Goal: Task Accomplishment & Management: Complete application form

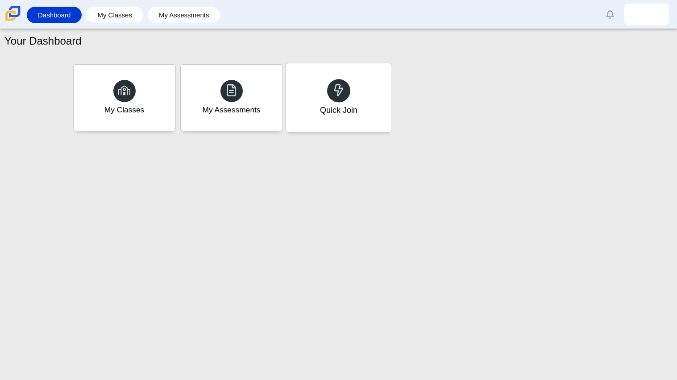
click at [370, 121] on div "Quick Join" at bounding box center [339, 97] width 106 height 69
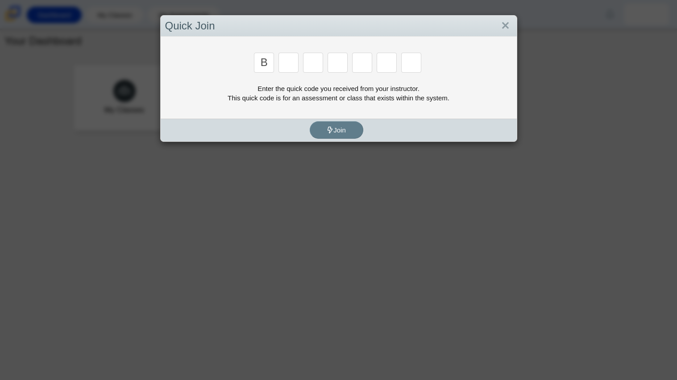
type input "b"
type input "m"
type input "3"
type input "5"
type input "3"
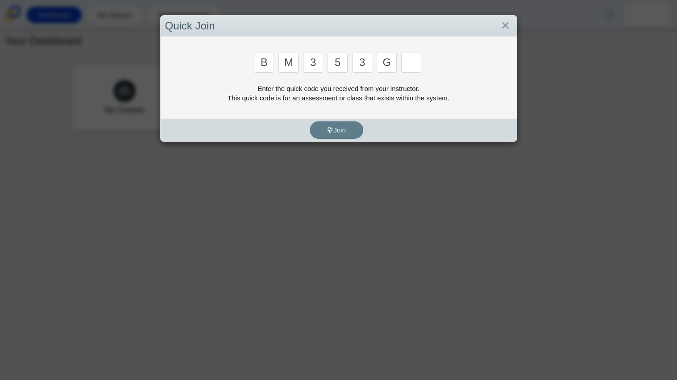
type input "g"
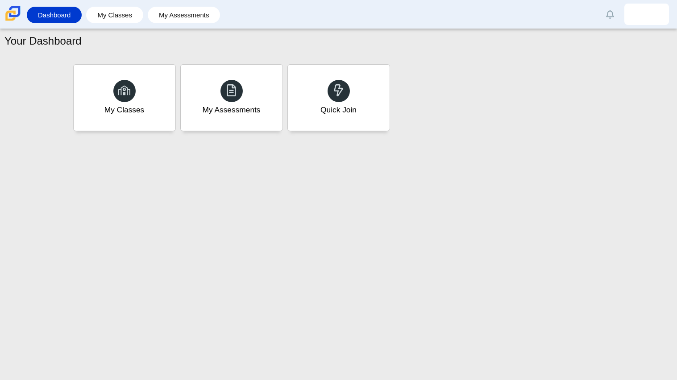
type input "b"
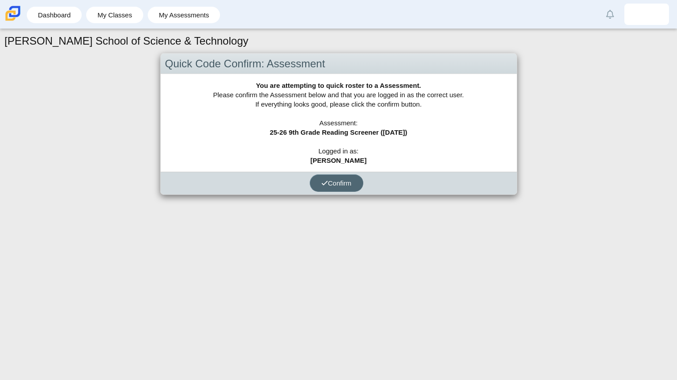
click at [323, 175] on button "Confirm" at bounding box center [337, 182] width 54 height 17
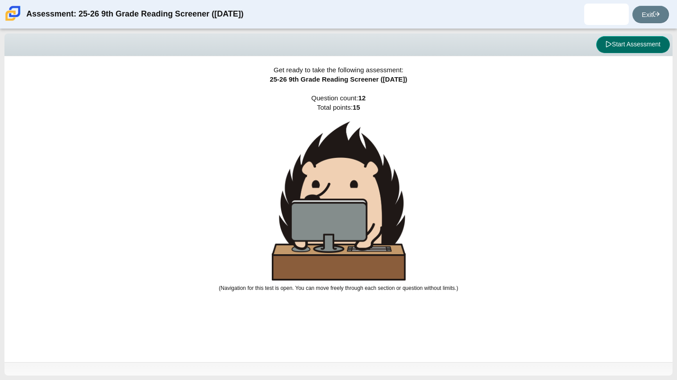
click at [627, 42] on button "Start Assessment" at bounding box center [633, 44] width 74 height 17
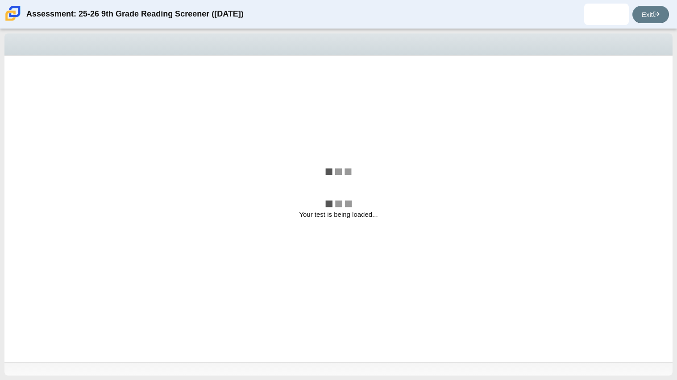
select select "ccc5b315-3c7c-471c-bf90-f22c8299c798"
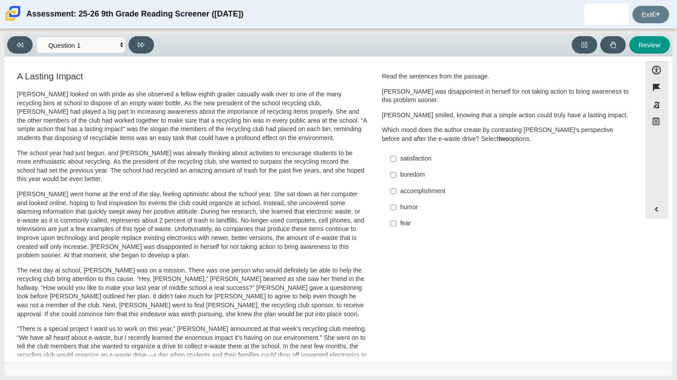
click at [425, 191] on div "accomplishment" at bounding box center [512, 191] width 225 height 9
click at [396, 191] on input "accomplishment accomplishment" at bounding box center [393, 191] width 6 height 16
checkbox input "true"
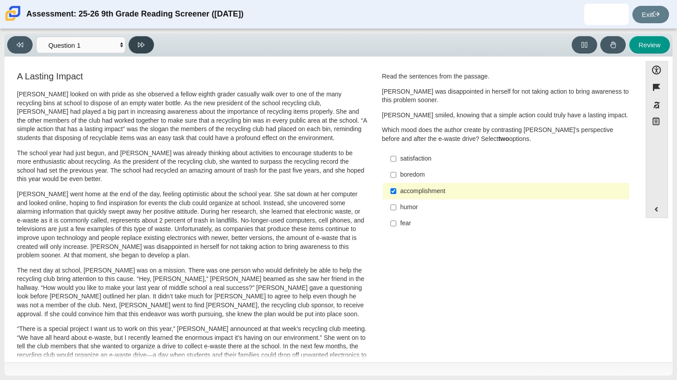
click at [135, 52] on button at bounding box center [141, 44] width 25 height 17
select select "0ff64528-ffd7-428d-b192-babfaadd44e8"
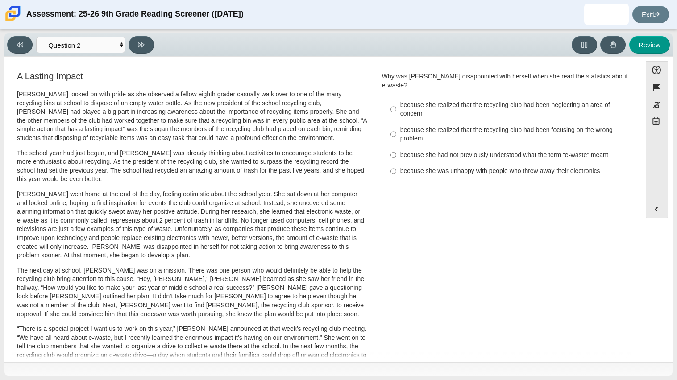
click at [511, 97] on label "because she realized that the recycling club had been neglecting an area of con…" at bounding box center [506, 109] width 245 height 25
click at [396, 97] on input "because she realized that the recycling club had been neglecting an area of con…" at bounding box center [393, 109] width 6 height 25
radio input "true"
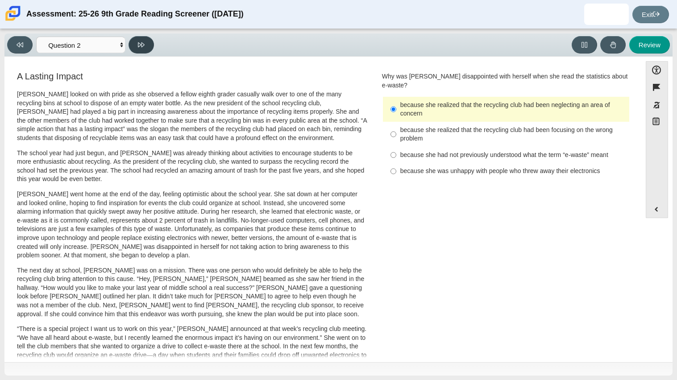
click at [137, 50] on button at bounding box center [141, 44] width 25 height 17
select select "7ce3d843-6974-4858-901c-1ff39630e843"
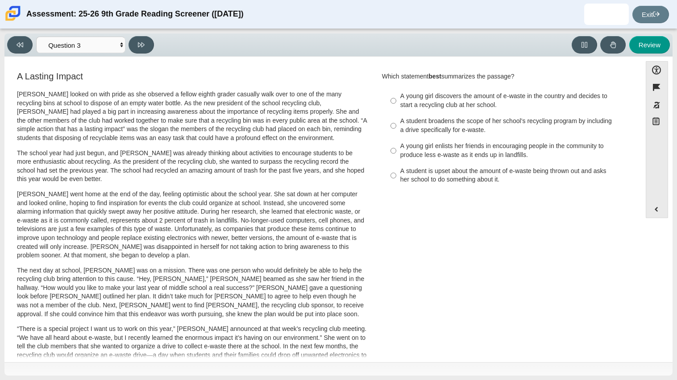
click at [413, 181] on div "A student is upset about the amount of e-waste being thrown out and asks her sc…" at bounding box center [512, 175] width 225 height 17
click at [396, 181] on input "A student is upset about the amount of e-waste being thrown out and asks her sc…" at bounding box center [393, 175] width 6 height 25
radio input "true"
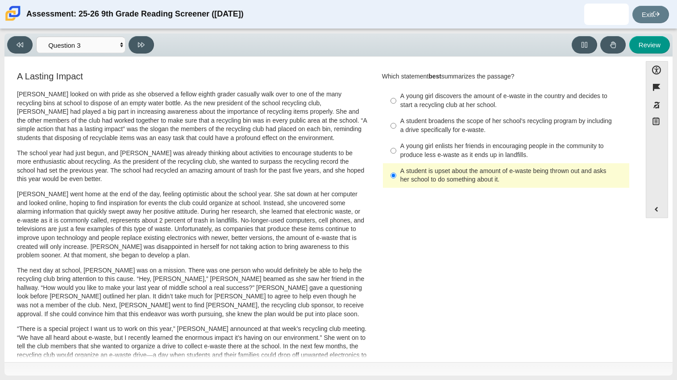
click at [536, 121] on div "A student broadens the scope of her school’s recycling program by including a d…" at bounding box center [512, 125] width 225 height 17
click at [396, 121] on input "A student broadens the scope of her school’s recycling program by including a d…" at bounding box center [393, 125] width 6 height 25
radio input "true"
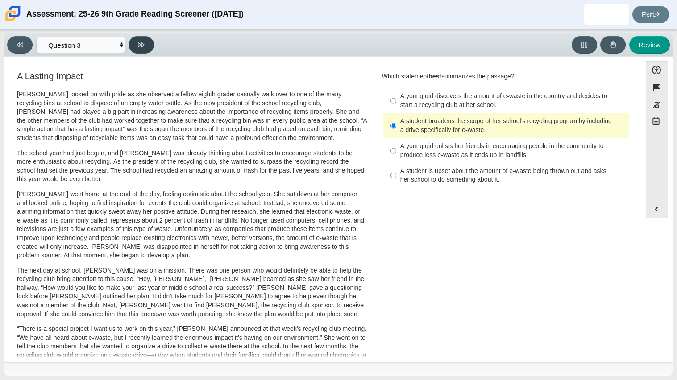
click at [141, 49] on button at bounding box center [141, 44] width 25 height 17
select select "ca9ea0f1-49c5-4bd1-83b0-472c18652b42"
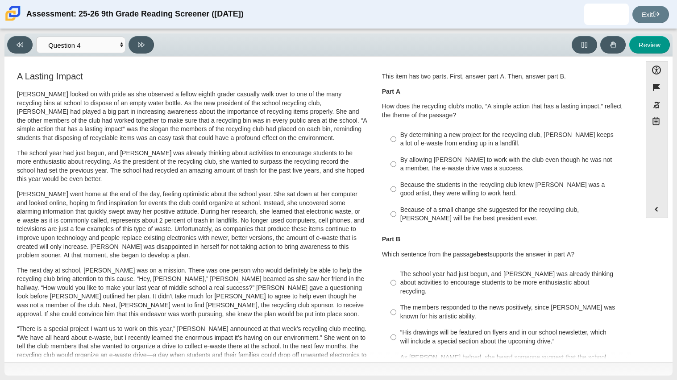
click at [597, 212] on div "Because of a small change she suggested for the recycling club, Scarlett will b…" at bounding box center [512, 214] width 225 height 17
click at [396, 212] on input "Because of a small change she suggested for the recycling club, Scarlett will b…" at bounding box center [393, 214] width 6 height 25
radio input "true"
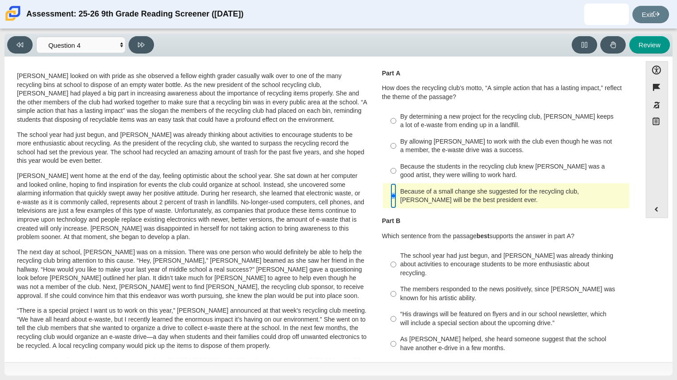
scroll to position [17, 0]
click at [586, 342] on div "As Scarlett helped, she heard someone suggest that the school have another e-dr…" at bounding box center [512, 344] width 225 height 17
click at [396, 342] on input "As Scarlett helped, she heard someone suggest that the school have another e-dr…" at bounding box center [393, 344] width 6 height 25
radio input "true"
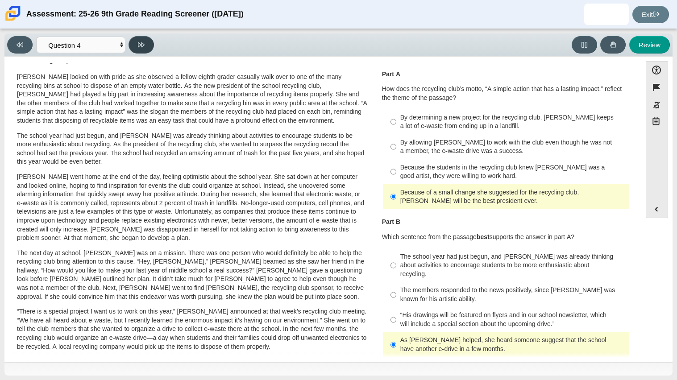
click at [146, 47] on button at bounding box center [141, 44] width 25 height 17
select select "e41f1a79-e29f-4095-8030-a53364015bed"
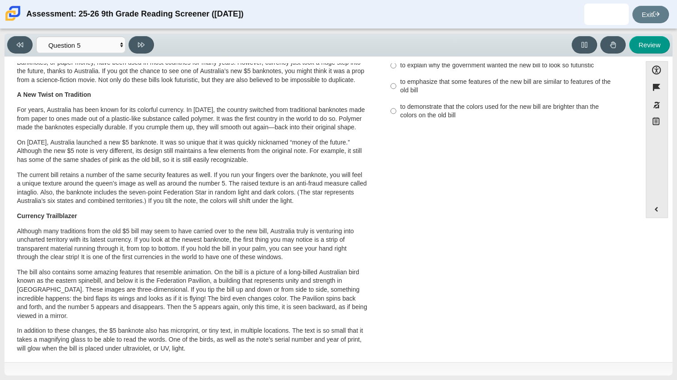
scroll to position [0, 0]
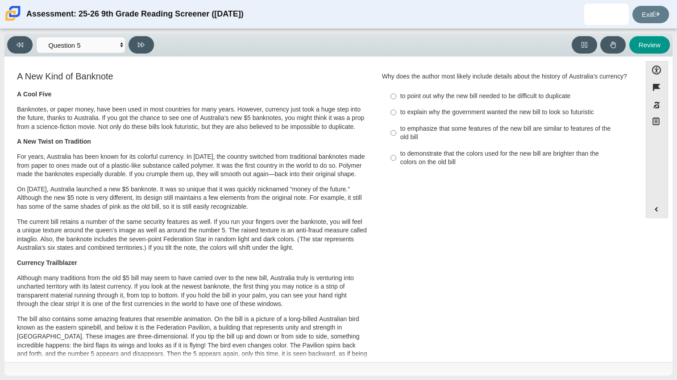
click at [522, 127] on div "to emphasize that some features of the new bill are similar to features of the …" at bounding box center [512, 133] width 225 height 17
click at [396, 127] on input "to emphasize that some features of the new bill are similar to features of the …" at bounding box center [393, 132] width 6 height 25
radio input "true"
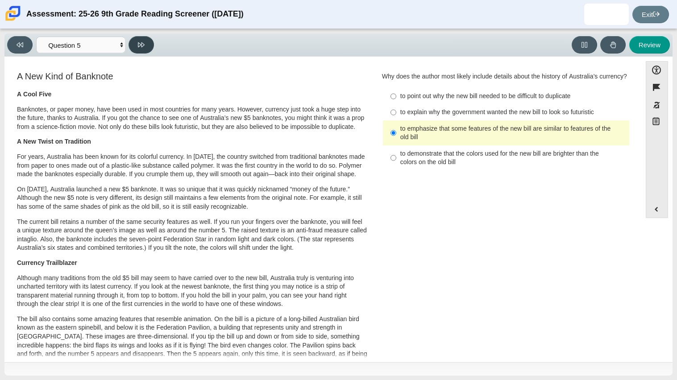
click at [136, 47] on button at bounding box center [141, 44] width 25 height 17
select select "69146e31-7b3d-4a3e-9ce6-f30c24342ae0"
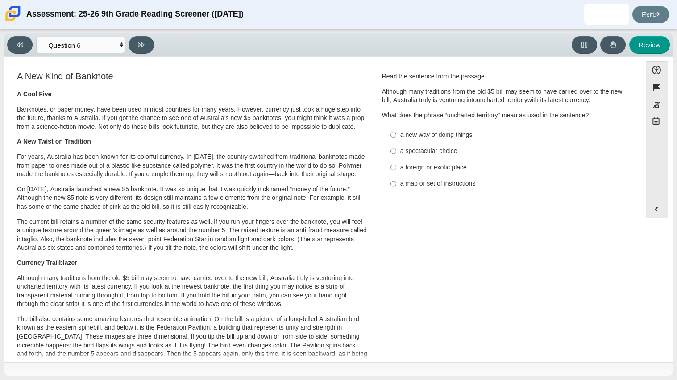
click at [482, 134] on div "a new way of doing things" at bounding box center [512, 135] width 225 height 9
click at [396, 134] on input "a new way of doing things a new way of doing things" at bounding box center [393, 135] width 6 height 16
radio input "true"
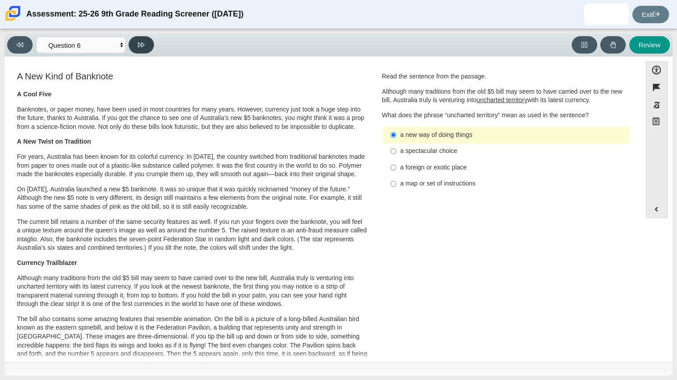
click at [131, 45] on button at bounding box center [141, 44] width 25 height 17
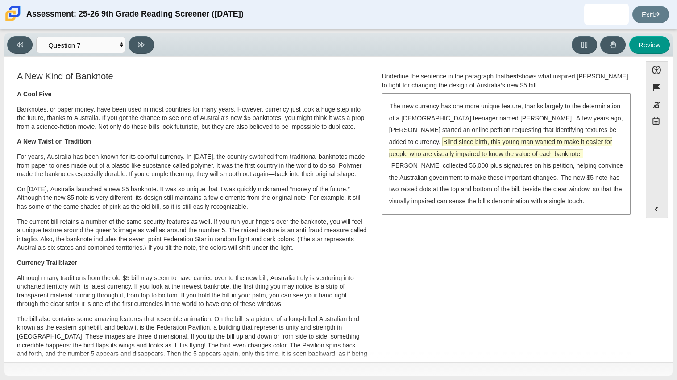
click at [546, 141] on span "Blind since birth, this young man wanted to make it easier for people who are v…" at bounding box center [500, 148] width 223 height 20
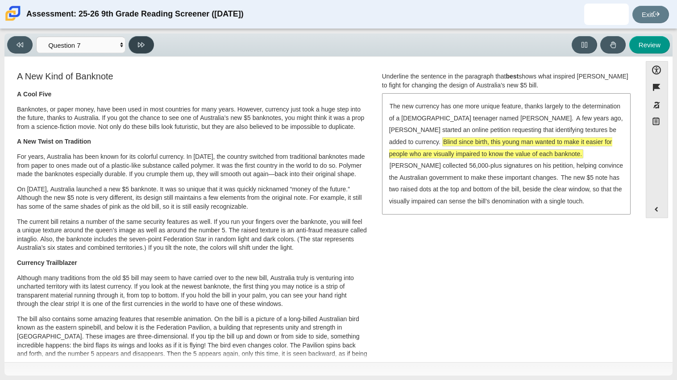
click at [137, 45] on button at bounding box center [141, 44] width 25 height 17
select select "ea8338c2-a6a3-418e-a305-2b963b54a290"
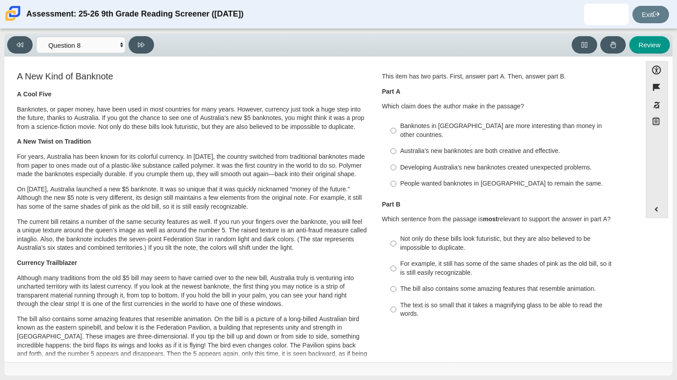
click at [472, 147] on div "Australia’s new banknotes are both creative and effective." at bounding box center [512, 151] width 225 height 9
click at [396, 143] on input "Australia’s new banknotes are both creative and effective. Australia’s new bank…" at bounding box center [393, 151] width 6 height 16
radio input "true"
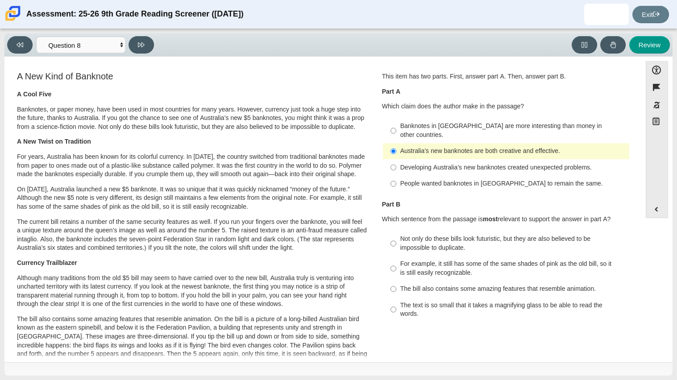
click at [503, 239] on div "Not only do these bills look futuristic, but they are also believed to be impos…" at bounding box center [512, 243] width 225 height 17
click at [396, 239] on input "Not only do these bills look futuristic, but they are also believed to be impos…" at bounding box center [393, 243] width 6 height 25
radio input "true"
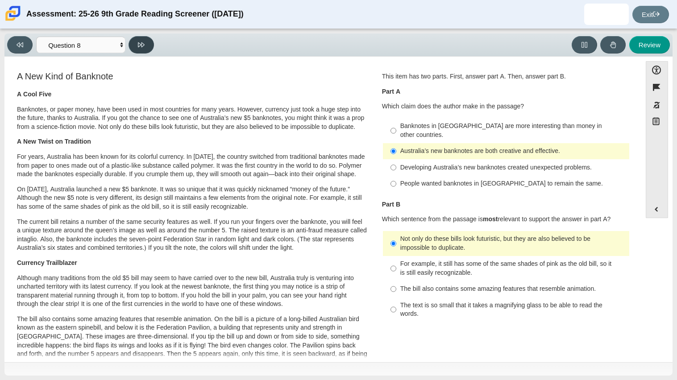
click at [136, 45] on button at bounding box center [141, 44] width 25 height 17
select select "89f058d6-b15c-4ef5-a4b3-fdaffb8868b6"
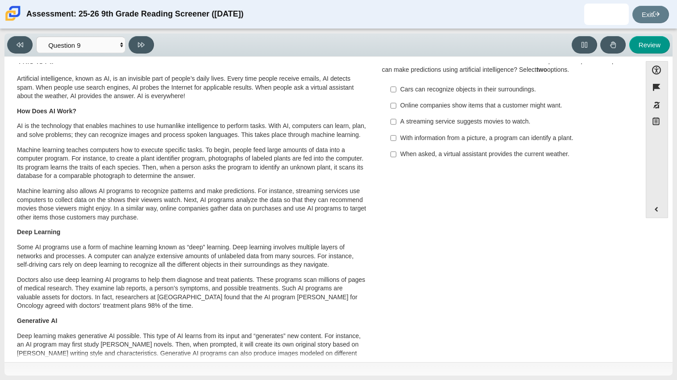
scroll to position [19, 0]
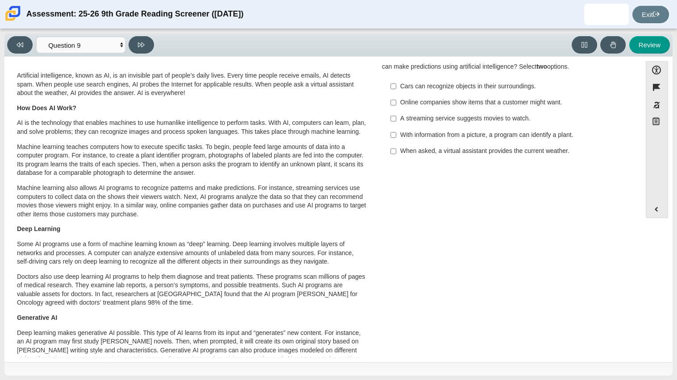
click at [459, 89] on div "Cars can recognize objects in their surroundings." at bounding box center [512, 86] width 225 height 9
click at [396, 89] on input "Cars can recognize objects in their surroundings. Cars can recognize objects in…" at bounding box center [393, 86] width 6 height 16
click at [459, 89] on div "Cars can recognize objects in their surroundings." at bounding box center [512, 86] width 225 height 9
click at [396, 89] on input "Cars can recognize objects in their surroundings. Cars can recognize objects in…" at bounding box center [393, 86] width 6 height 16
click at [495, 87] on div "Cars can recognize objects in their surroundings." at bounding box center [512, 86] width 225 height 9
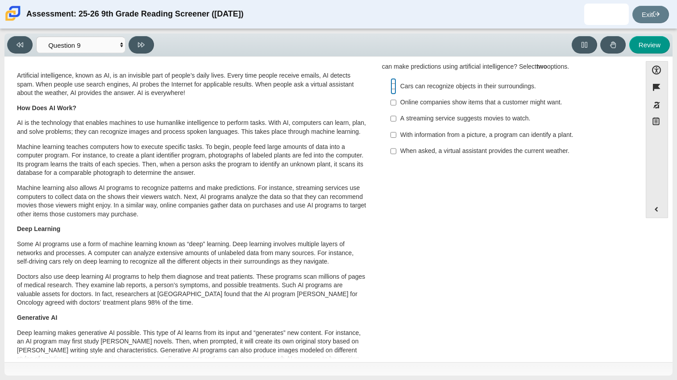
click at [396, 87] on input "Cars can recognize objects in their surroundings. Cars can recognize objects in…" at bounding box center [393, 86] width 6 height 16
checkbox input "true"
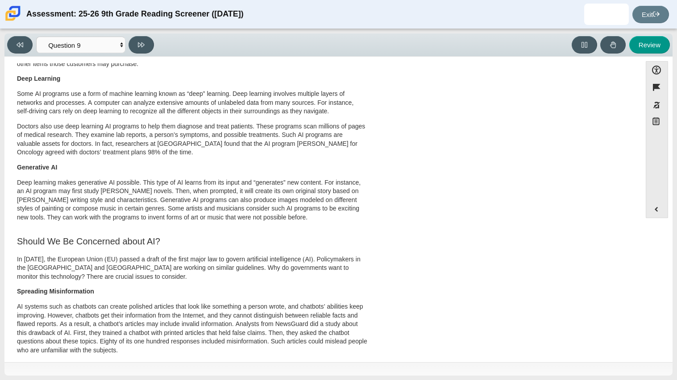
scroll to position [0, 0]
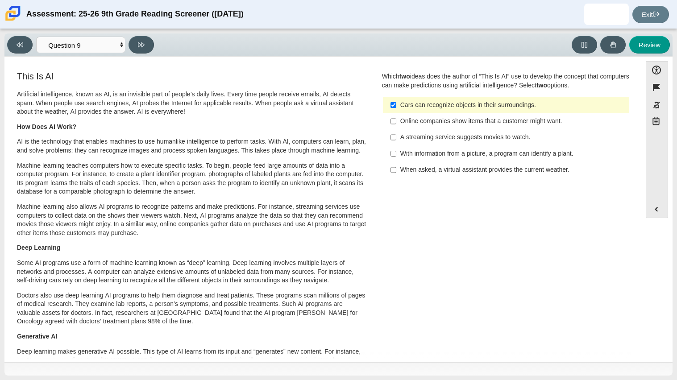
click at [423, 133] on div "A streaming service suggests movies to watch." at bounding box center [512, 137] width 225 height 9
click at [396, 133] on input "A streaming service suggests movies to watch. A streaming service suggests movi…" at bounding box center [393, 137] width 6 height 16
checkbox input "true"
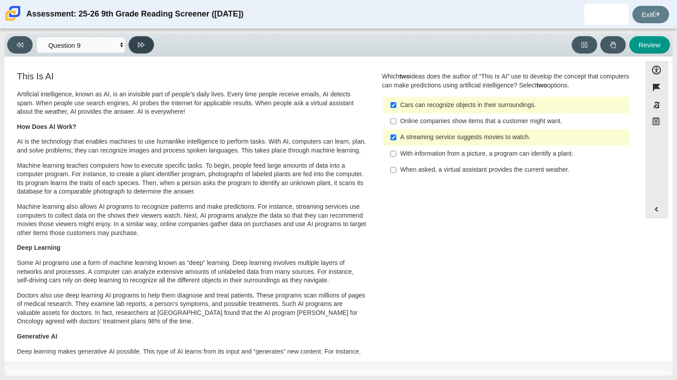
click at [139, 47] on icon at bounding box center [141, 45] width 7 height 7
select select "cdf3c14e-a918-44d1-9b63-3db0fa81641e"
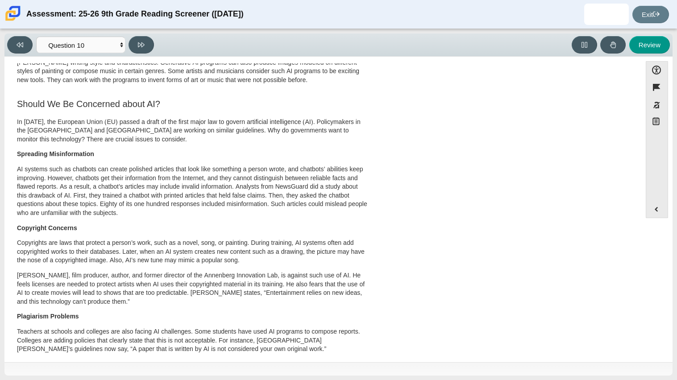
scroll to position [306, 0]
click at [430, 215] on div "This Is AI Artificial intelligence, known as AI, is an invisible part of people…" at bounding box center [323, 102] width 628 height 677
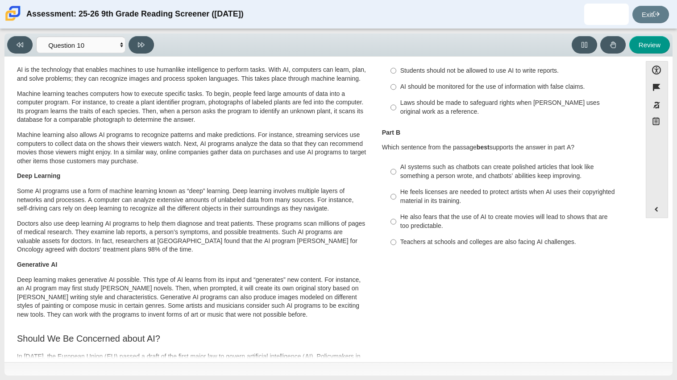
scroll to position [0, 0]
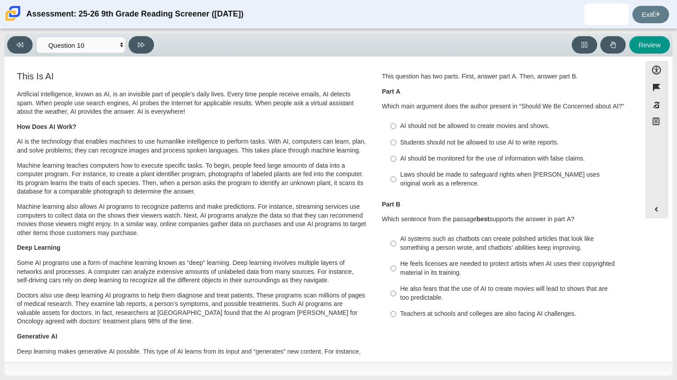
click at [428, 175] on div "Laws should be made to safeguard rights when AI uses original work as a referen…" at bounding box center [512, 178] width 225 height 17
click at [396, 175] on input "Laws should be made to safeguard rights when AI uses original work as a referen…" at bounding box center [393, 179] width 6 height 25
radio input "true"
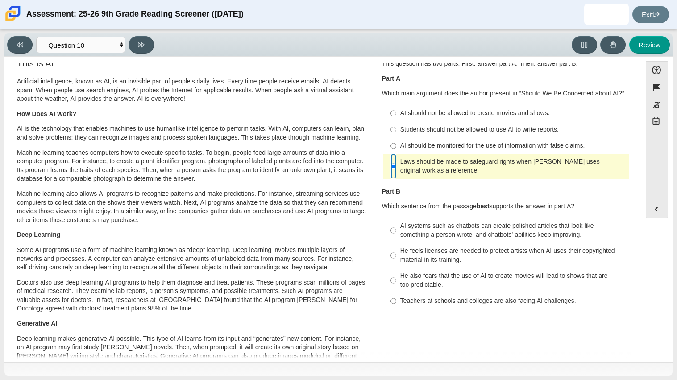
scroll to position [15, 0]
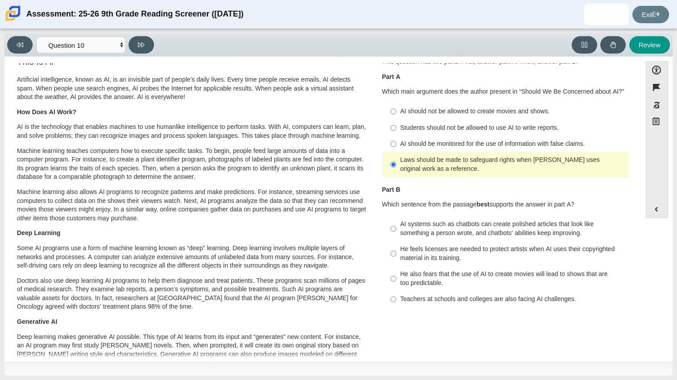
click at [493, 283] on div "He also fears that the use of AI to create movies will lead to shows that are t…" at bounding box center [512, 278] width 225 height 17
click at [396, 283] on input "He also fears that the use of AI to create movies will lead to shows that are t…" at bounding box center [393, 278] width 6 height 25
radio input "true"
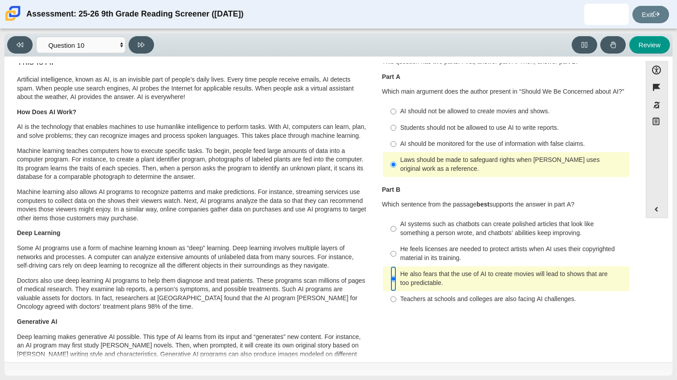
scroll to position [13, 0]
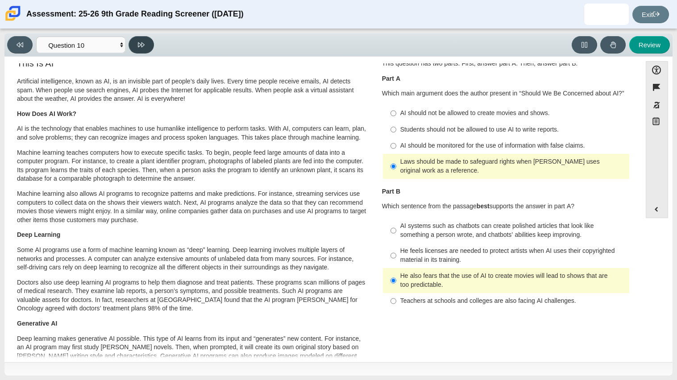
click at [148, 46] on button at bounding box center [141, 44] width 25 height 17
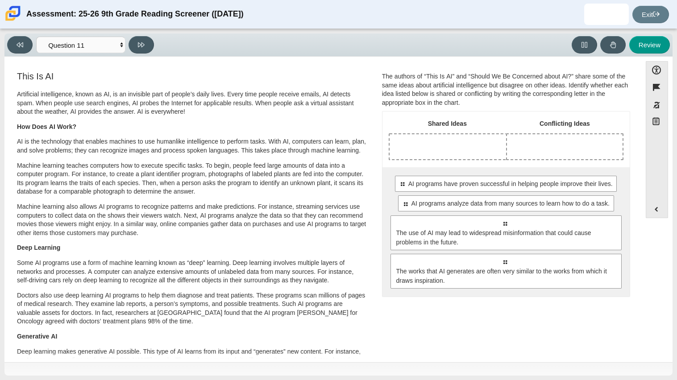
drag, startPoint x: 498, startPoint y: 245, endPoint x: 555, endPoint y: 157, distance: 105.2
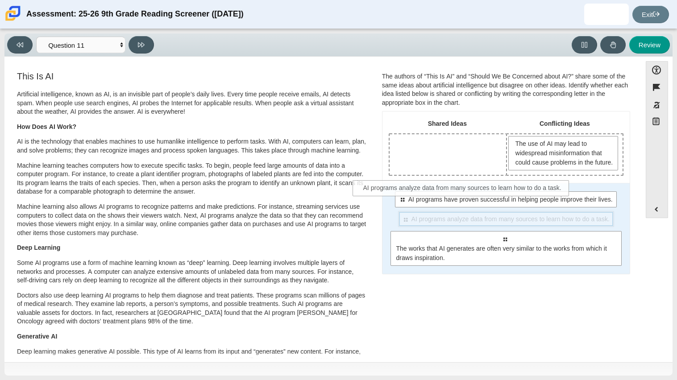
drag, startPoint x: 538, startPoint y: 234, endPoint x: 486, endPoint y: 186, distance: 70.7
click at [486, 186] on div "Shared Ideas Conflicting Ideas The use of AI may lead to widespread misinformat…" at bounding box center [505, 193] width 247 height 162
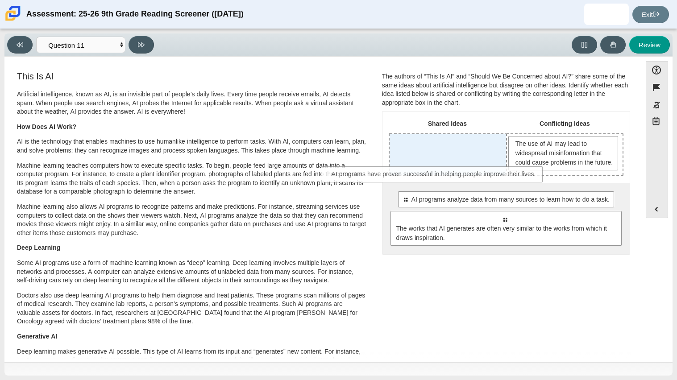
drag, startPoint x: 549, startPoint y: 214, endPoint x: 479, endPoint y: 180, distance: 77.8
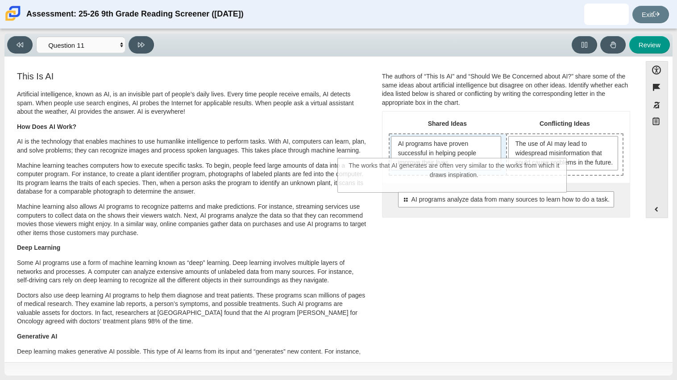
drag, startPoint x: 488, startPoint y: 236, endPoint x: 438, endPoint y: 174, distance: 79.3
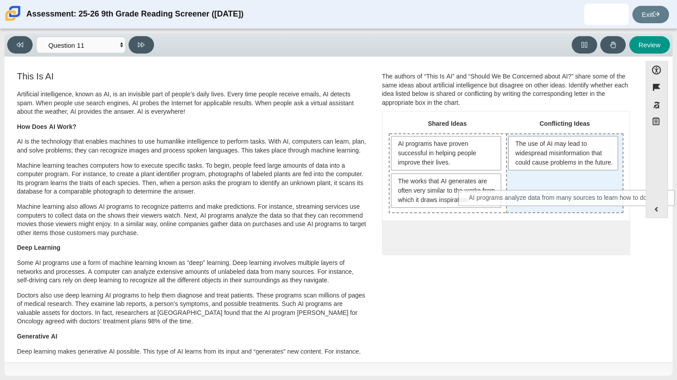
drag, startPoint x: 443, startPoint y: 239, endPoint x: 511, endPoint y: 199, distance: 78.8
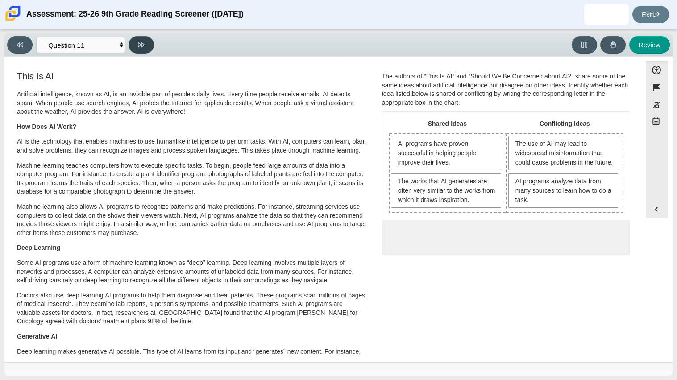
click at [131, 48] on button at bounding box center [141, 44] width 25 height 17
select select "c3effed4-44ce-4a19-bd96-1787f34e9b4c"
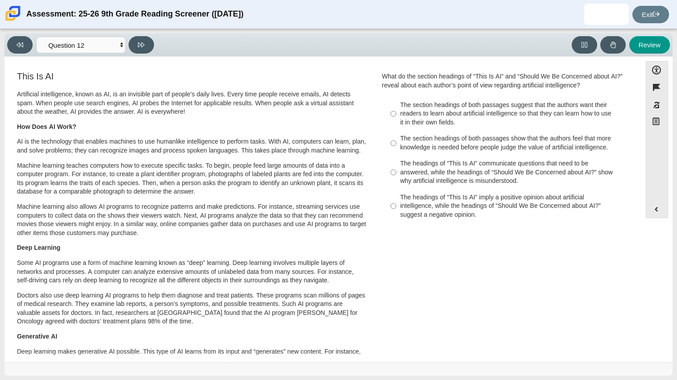
click at [519, 147] on div "The section headings of both passages show that the authors feel that more know…" at bounding box center [512, 142] width 225 height 17
click at [396, 147] on input "The section headings of both passages show that the authors feel that more know…" at bounding box center [393, 143] width 6 height 25
radio input "true"
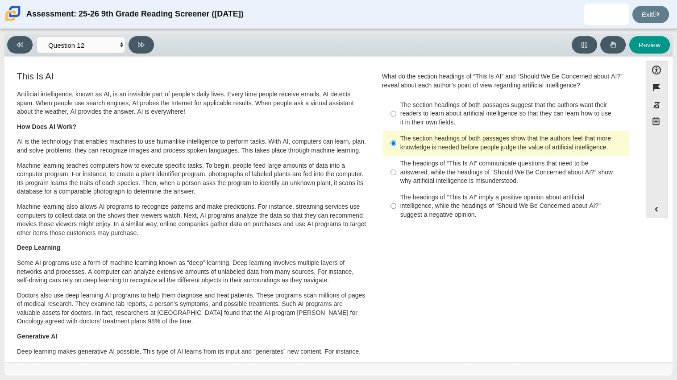
click at [516, 212] on div "The headings of “This Is AI” imply a positive opinion about artificial intellig…" at bounding box center [512, 206] width 225 height 26
click at [396, 212] on input "The headings of “This Is AI” imply a positive opinion about artificial intellig…" at bounding box center [393, 206] width 6 height 34
radio input "true"
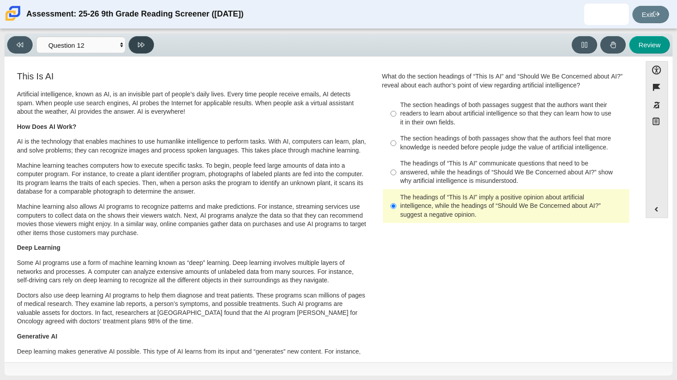
click at [144, 50] on button at bounding box center [141, 44] width 25 height 17
select select "review"
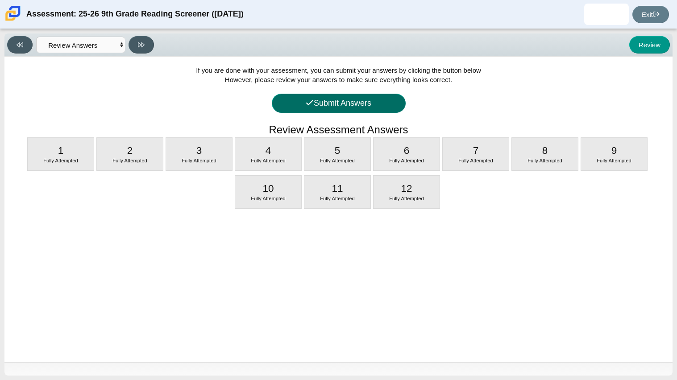
click at [393, 110] on button "Submit Answers" at bounding box center [339, 103] width 134 height 19
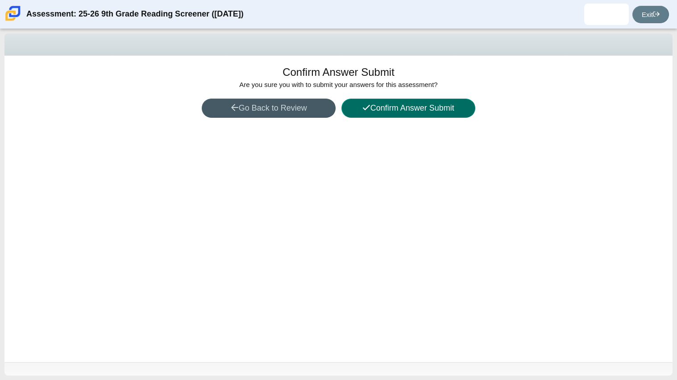
click at [432, 111] on button "Confirm Answer Submit" at bounding box center [408, 108] width 134 height 19
